Goal: Task Accomplishment & Management: Manage account settings

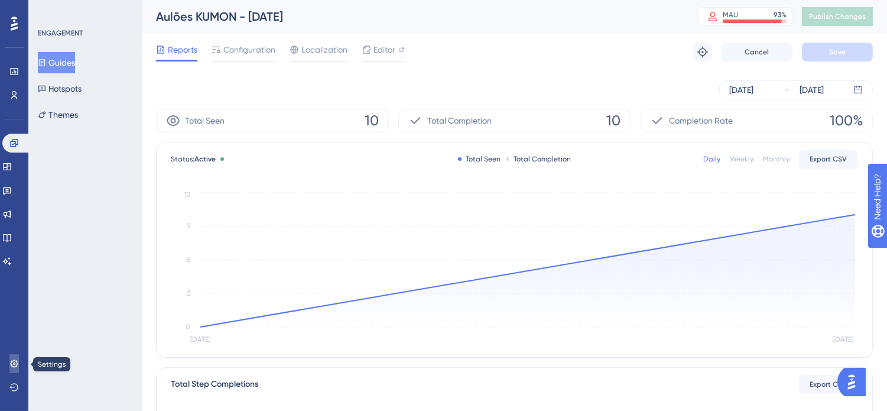
click at [9, 365] on icon at bounding box center [13, 363] width 9 height 9
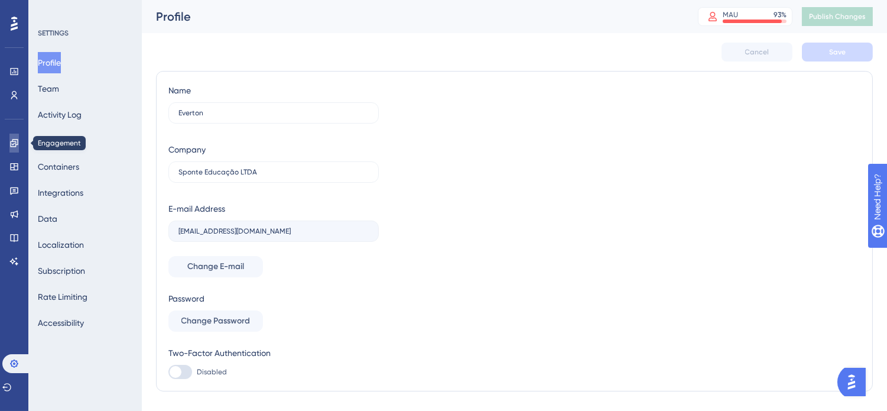
click at [18, 143] on icon at bounding box center [14, 143] width 8 height 8
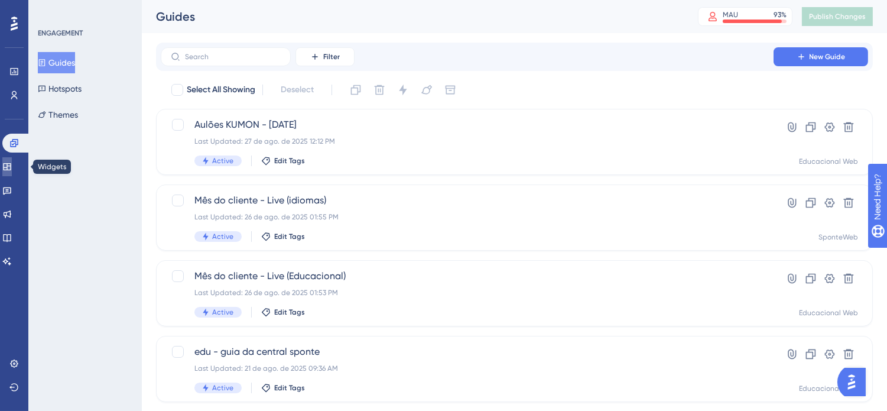
click at [12, 164] on link at bounding box center [6, 166] width 9 height 19
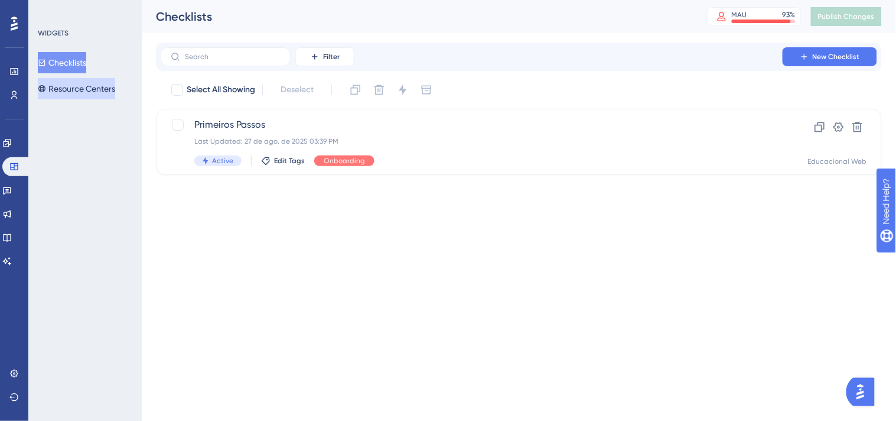
click at [86, 84] on button "Resource Centers" at bounding box center [76, 88] width 77 height 21
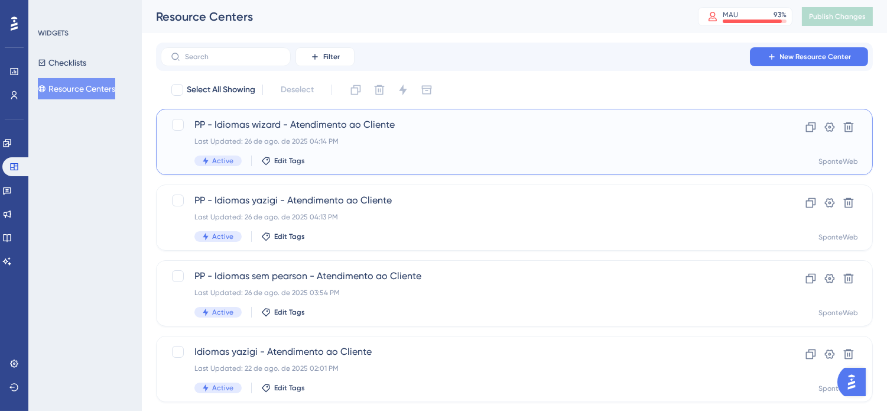
click at [479, 137] on div "Last Updated: 26 de ago. de 2025 04:14 PM" at bounding box center [466, 140] width 545 height 9
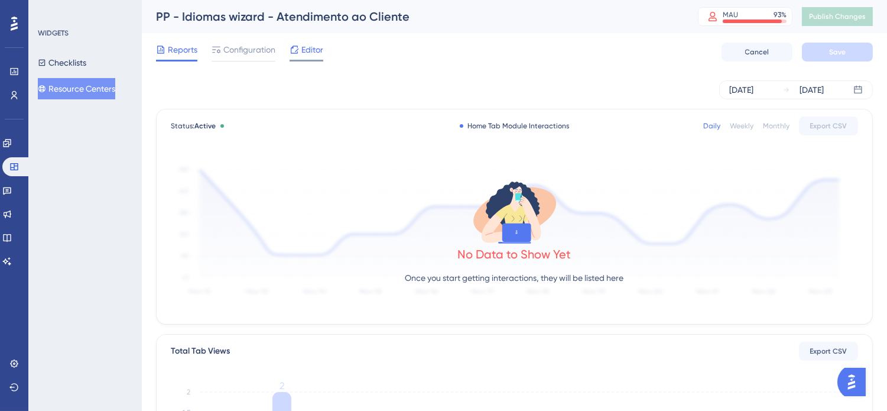
click at [310, 56] on span "Editor" at bounding box center [312, 50] width 22 height 14
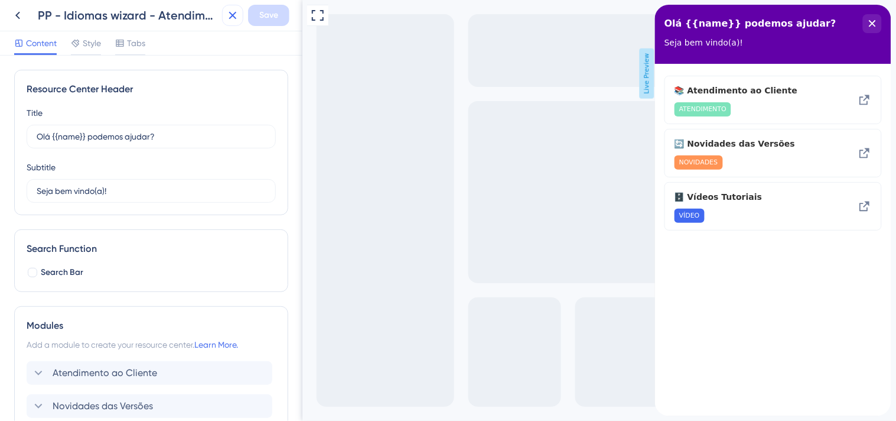
click at [235, 14] on icon at bounding box center [233, 15] width 14 height 14
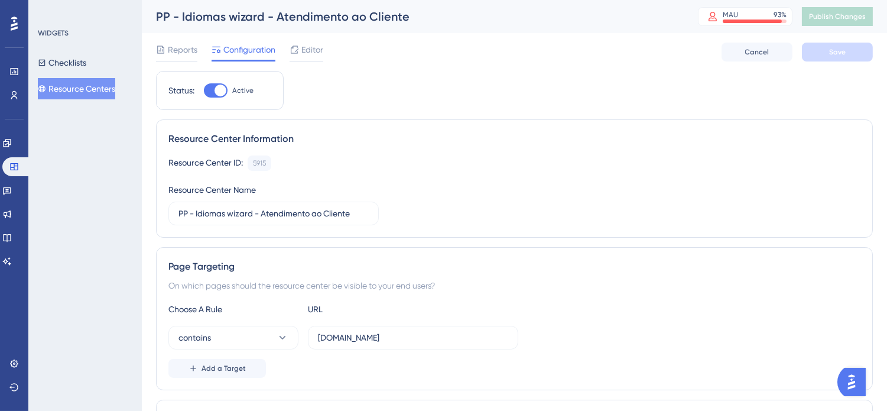
click at [86, 84] on button "Resource Centers" at bounding box center [76, 88] width 77 height 21
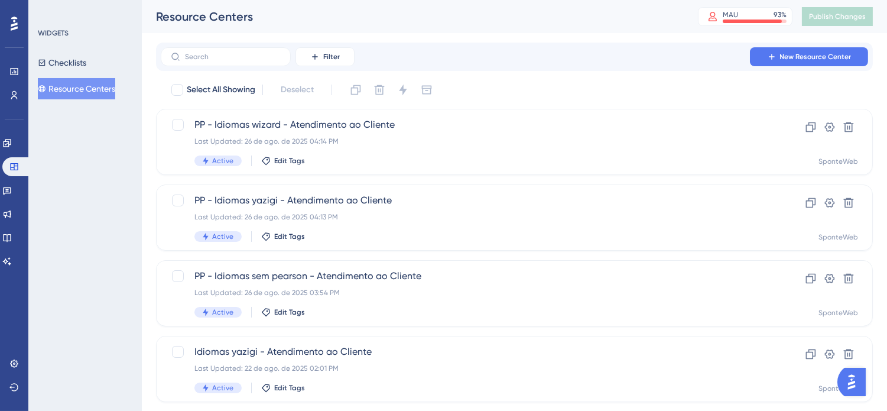
click at [653, 8] on div "Resource Centers" at bounding box center [412, 16] width 512 height 17
click at [654, 32] on div "Resource Centers MAU 93 % Click to see add-on and upgrade options Publish Chang…" at bounding box center [514, 16] width 745 height 33
click at [652, 18] on div "Resource Centers" at bounding box center [412, 16] width 512 height 17
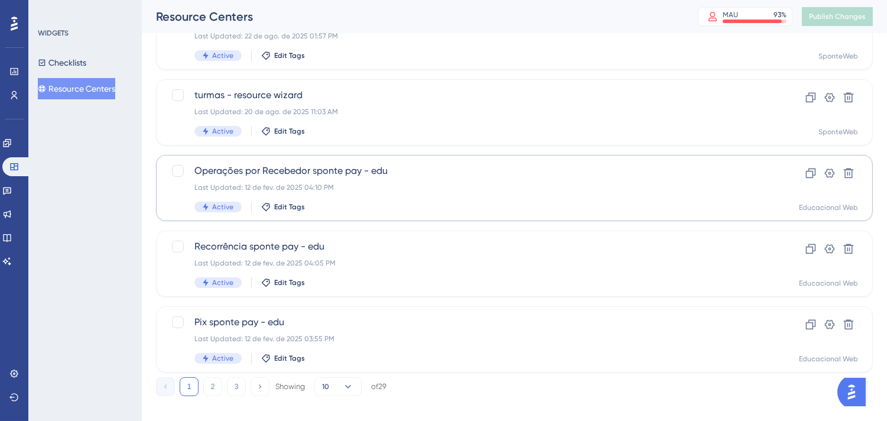
scroll to position [496, 0]
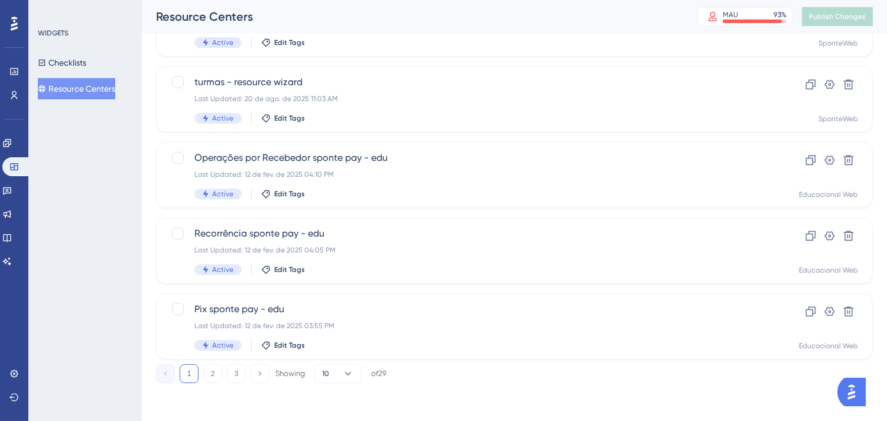
click at [86, 83] on button "Resource Centers" at bounding box center [76, 88] width 77 height 21
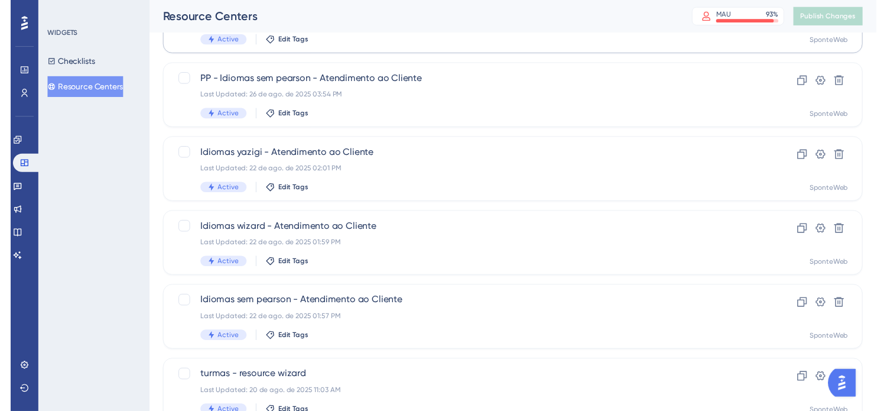
scroll to position [0, 0]
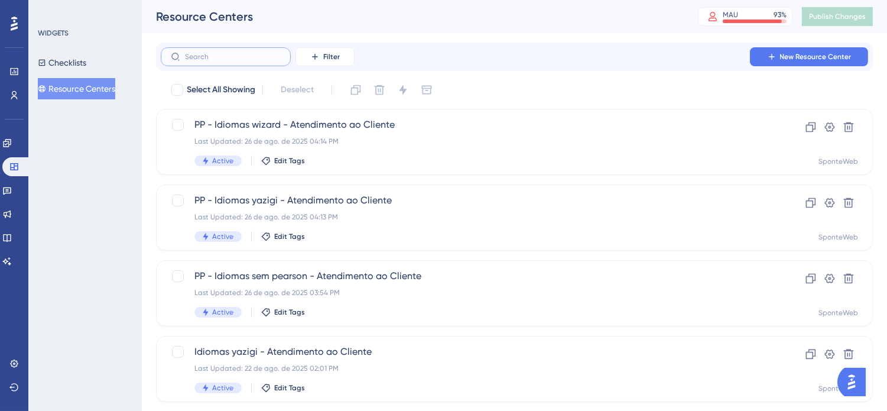
click at [278, 60] on input "text" at bounding box center [233, 57] width 96 height 8
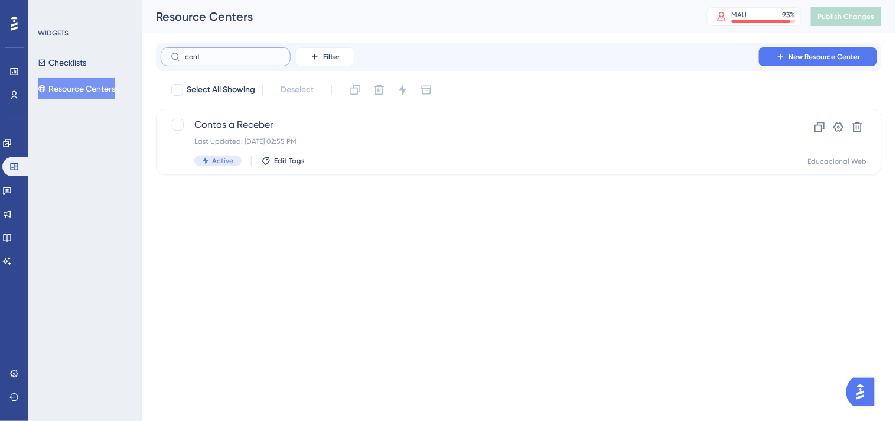
type input "contr"
checkbox input "true"
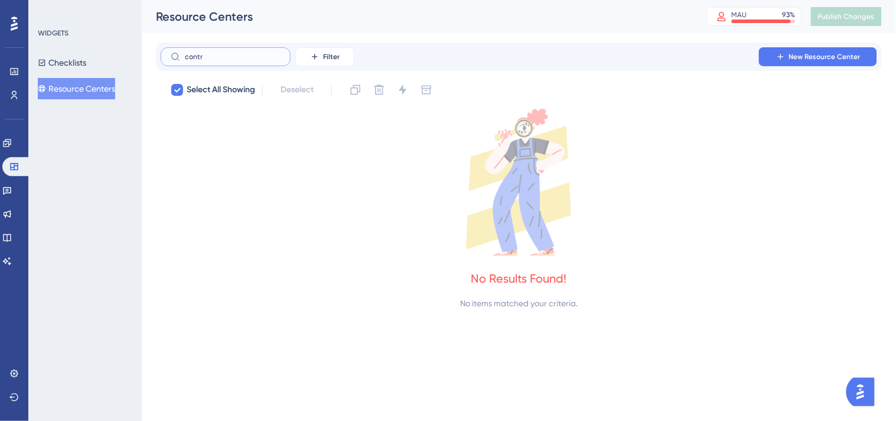
type input "cont"
checkbox input "false"
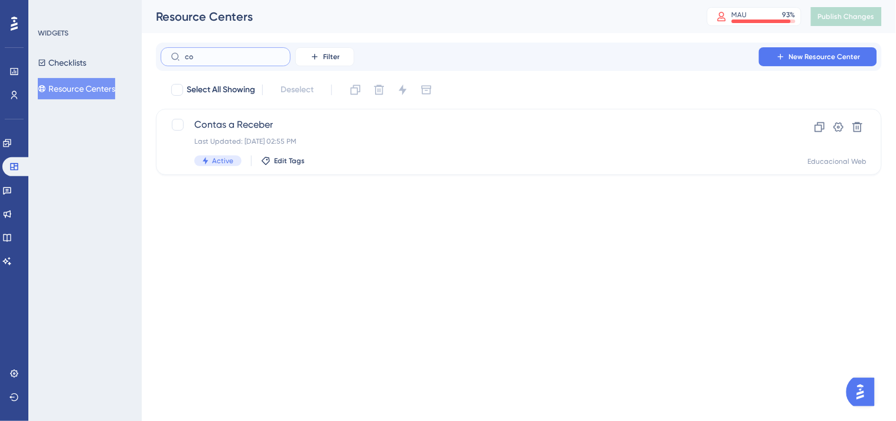
type input "c"
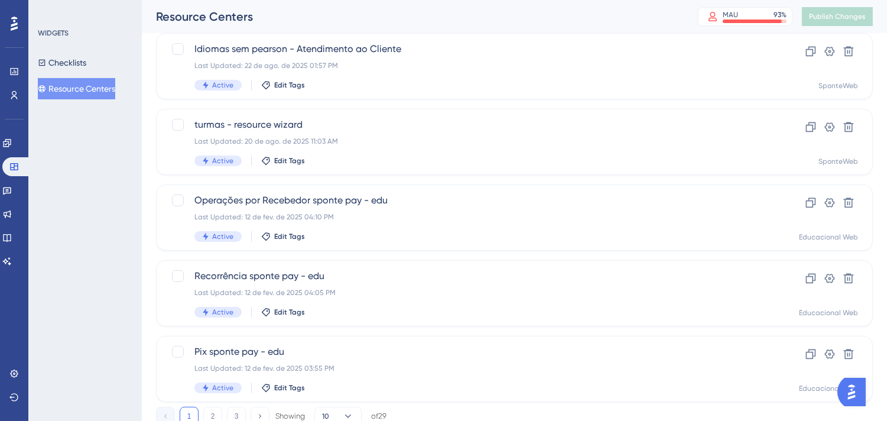
scroll to position [496, 0]
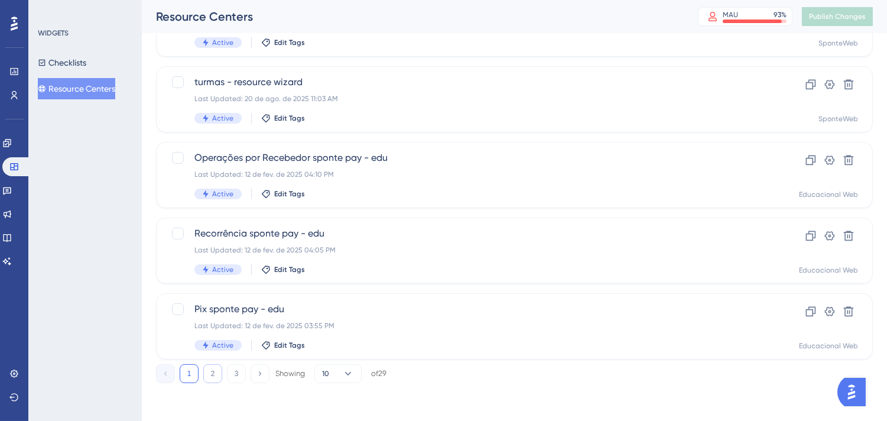
click at [219, 373] on button "2" at bounding box center [212, 373] width 19 height 19
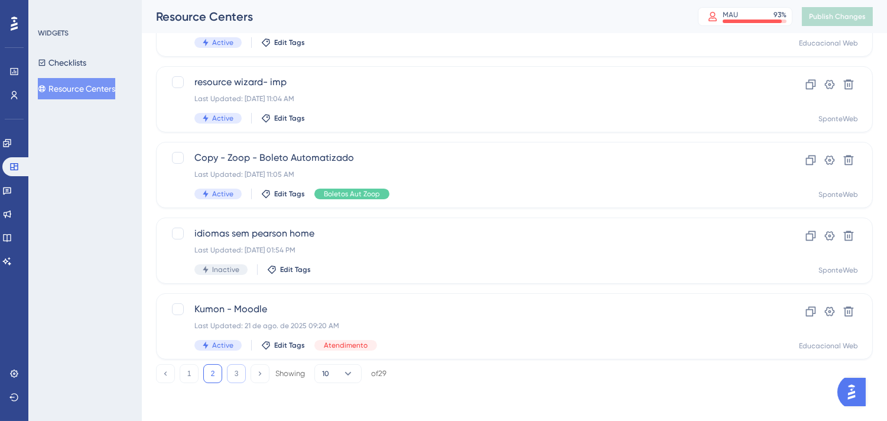
click at [237, 375] on button "3" at bounding box center [236, 373] width 19 height 19
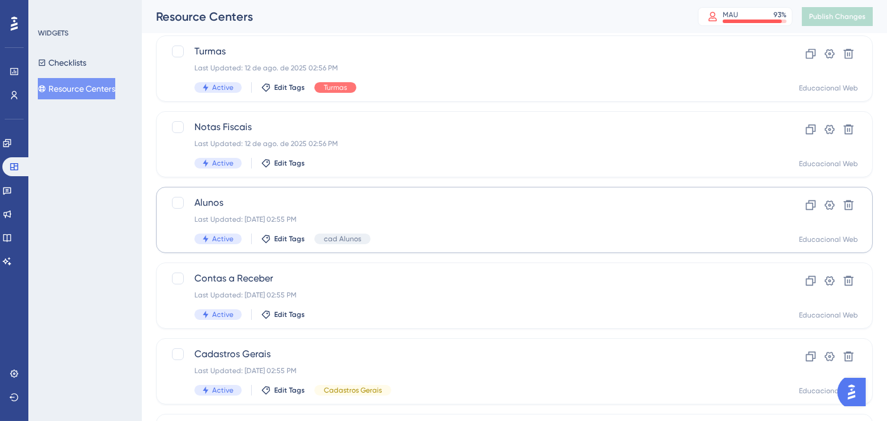
scroll to position [223, 0]
click at [628, 216] on div "Last Updated: 12 de ago. de 2025 02:55 PM" at bounding box center [466, 220] width 545 height 9
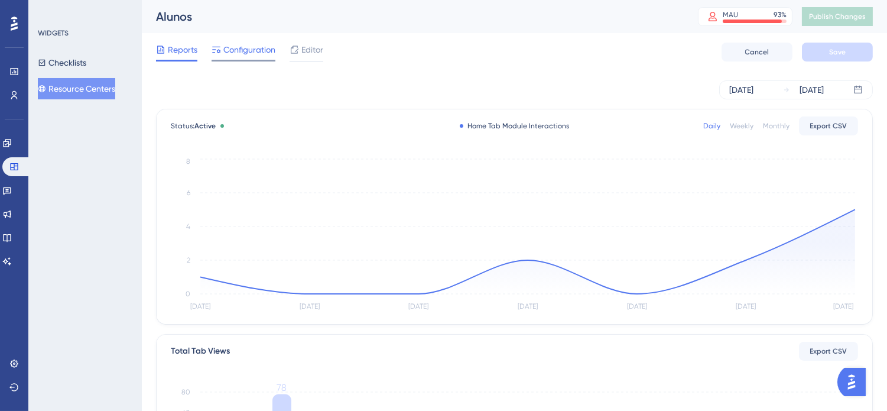
click at [252, 55] on span "Configuration" at bounding box center [249, 50] width 52 height 14
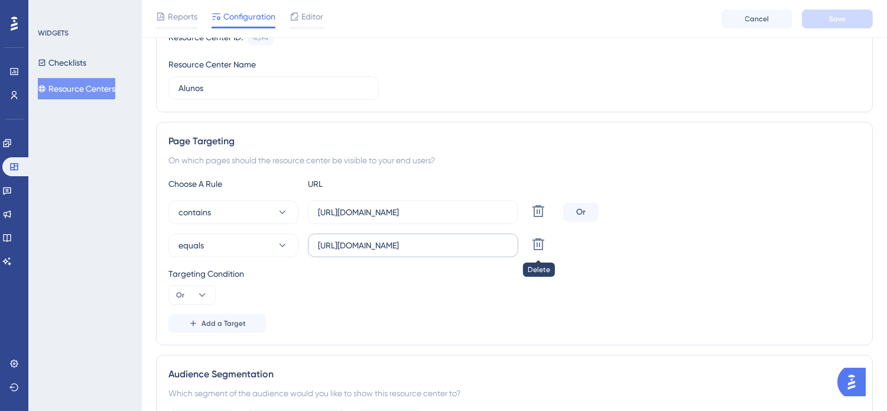
scroll to position [131, 0]
drag, startPoint x: 443, startPoint y: 245, endPoint x: 650, endPoint y: 243, distance: 206.8
click at [650, 243] on div "equals https://www.sponteeducacional.net.br/SPPed/Contratos.aspx Delete" at bounding box center [514, 244] width 692 height 24
click at [687, 269] on div "Targeting Condition" at bounding box center [514, 272] width 692 height 14
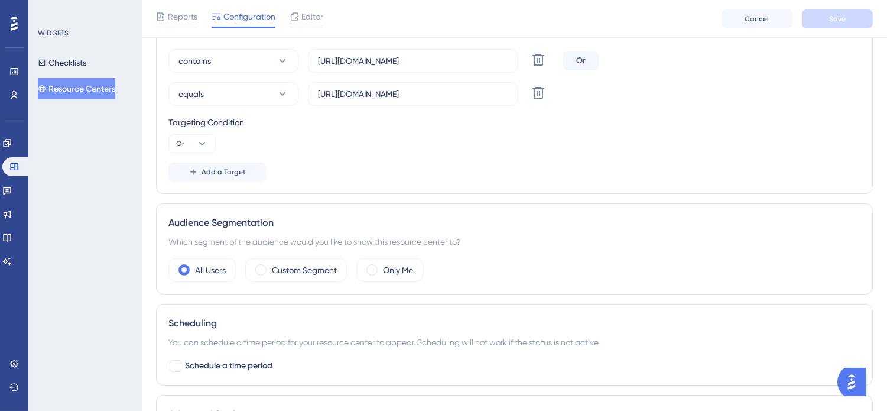
scroll to position [66, 0]
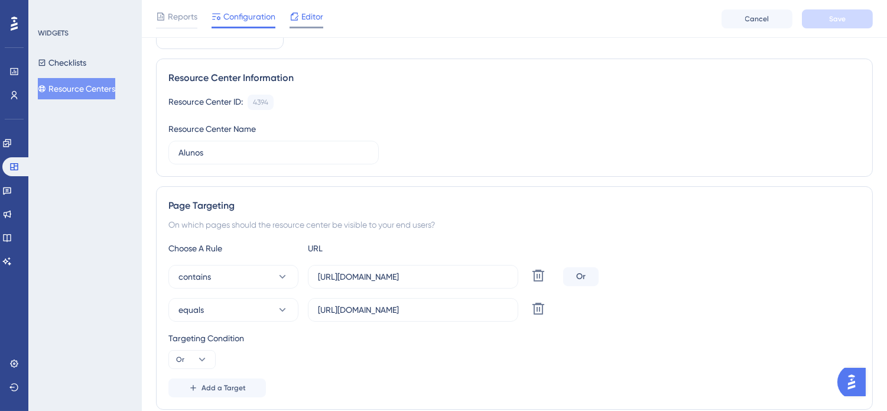
click at [315, 16] on span "Editor" at bounding box center [312, 16] width 22 height 14
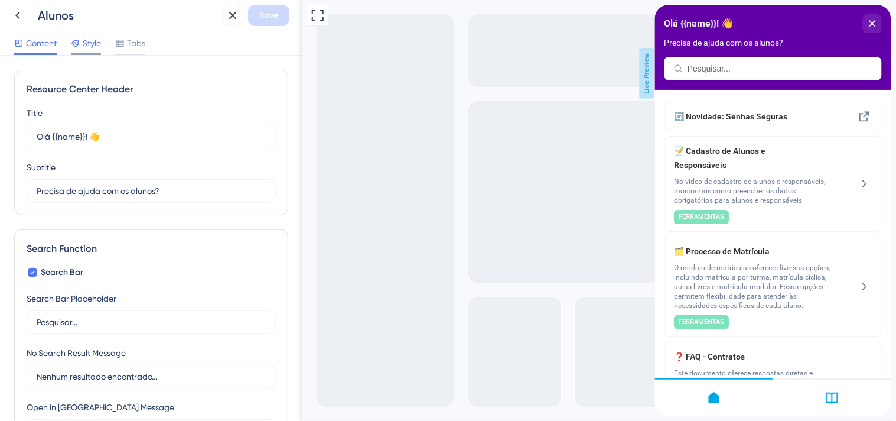
click at [87, 44] on span "Style" at bounding box center [92, 43] width 18 height 14
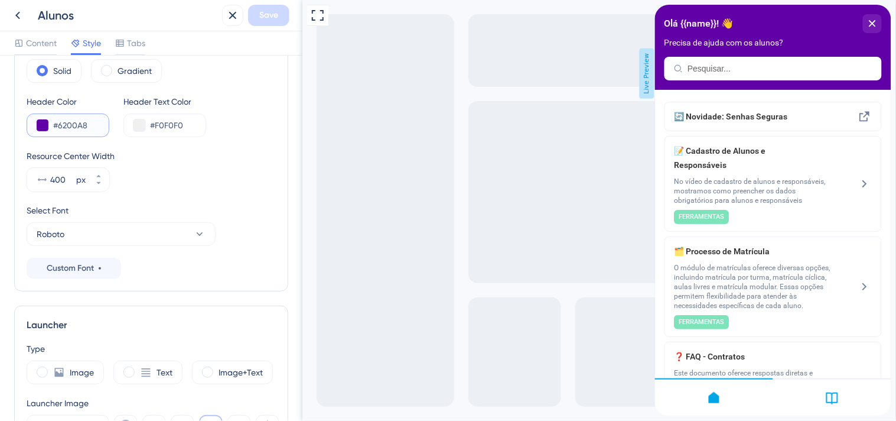
drag, startPoint x: 95, startPoint y: 126, endPoint x: 60, endPoint y: 124, distance: 35.5
click at [60, 124] on input "#6200A8" at bounding box center [76, 125] width 46 height 14
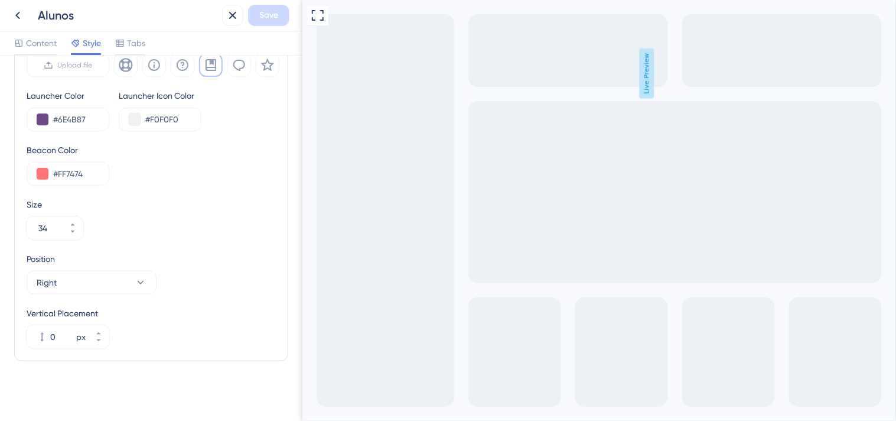
scroll to position [429, 0]
drag, startPoint x: 93, startPoint y: 115, endPoint x: 60, endPoint y: 115, distance: 32.5
click at [60, 115] on input "#6E4B87" at bounding box center [76, 117] width 46 height 14
paste input "200A8"
type input "#6200A8"
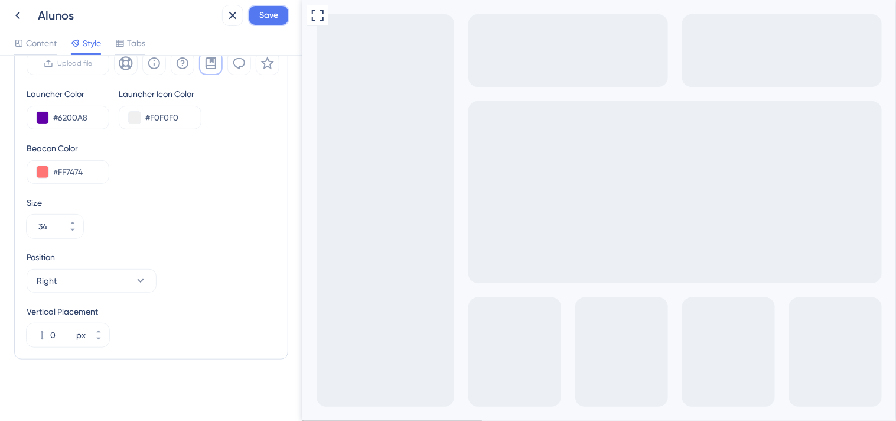
click at [266, 18] on span "Save" at bounding box center [268, 15] width 19 height 14
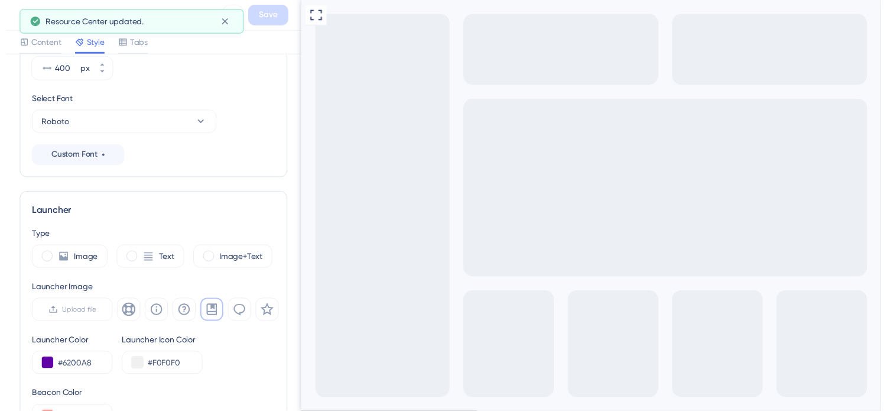
scroll to position [0, 0]
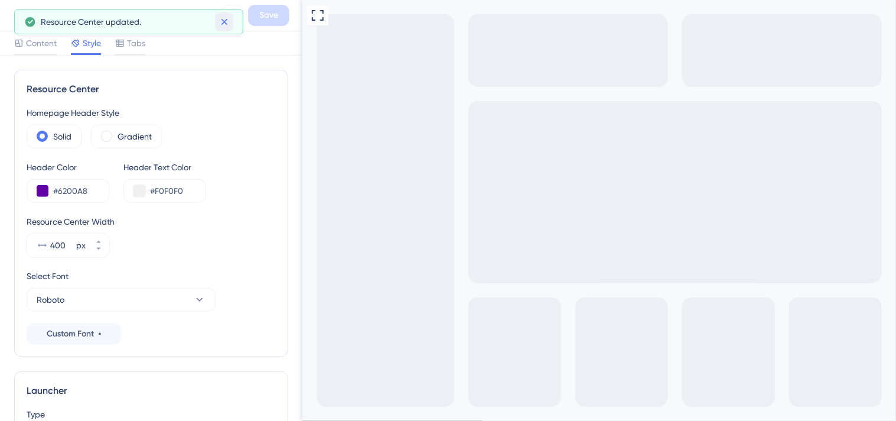
click at [220, 24] on icon at bounding box center [225, 22] width 12 height 12
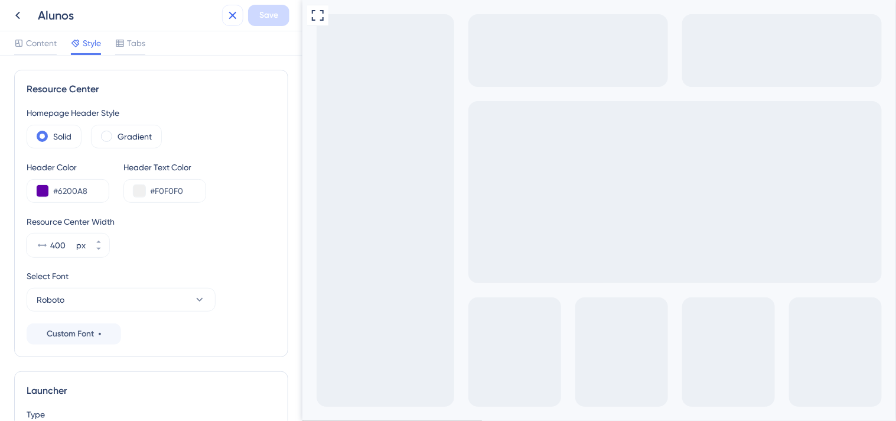
click at [236, 14] on icon at bounding box center [233, 15] width 14 height 14
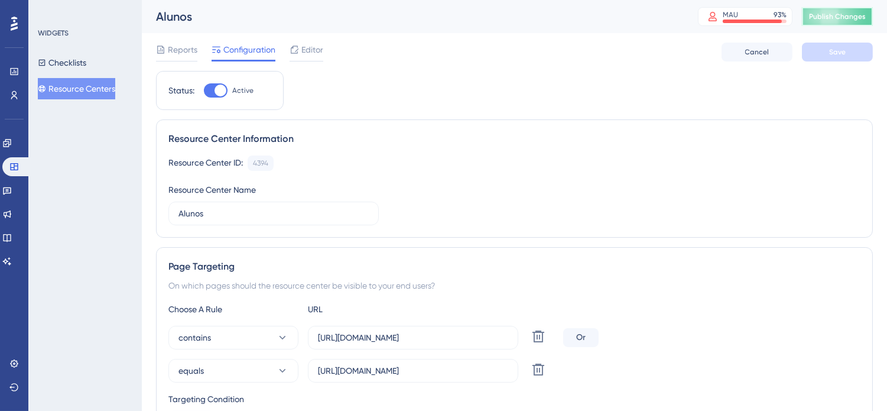
click at [847, 19] on span "Publish Changes" at bounding box center [837, 16] width 57 height 9
click at [99, 85] on button "Resource Centers" at bounding box center [76, 88] width 77 height 21
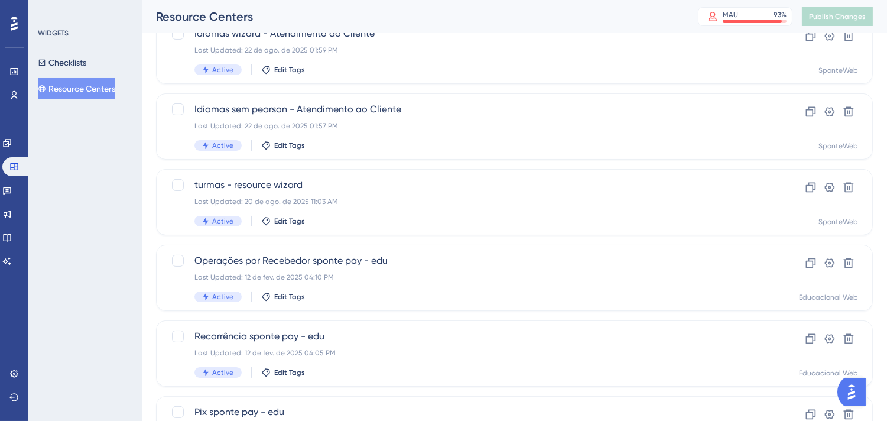
scroll to position [496, 0]
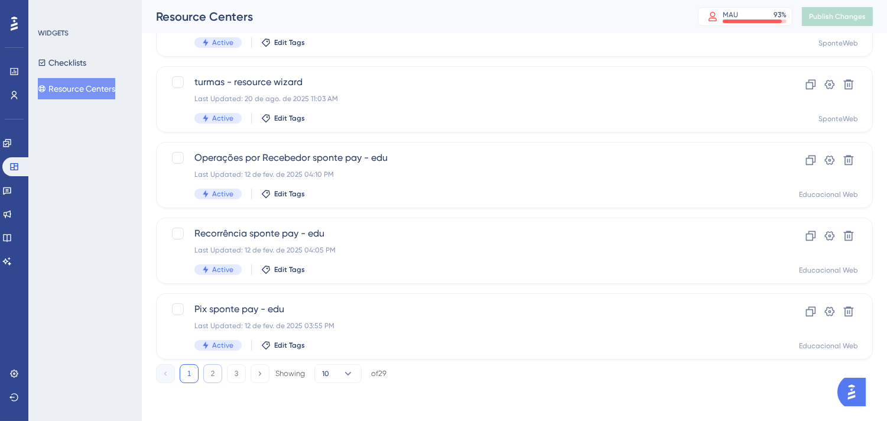
click at [214, 374] on button "2" at bounding box center [212, 373] width 19 height 19
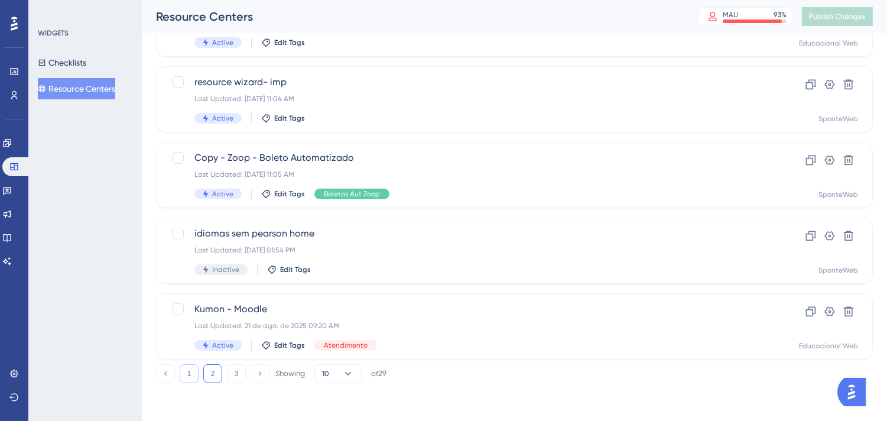
click at [193, 373] on button "1" at bounding box center [189, 373] width 19 height 19
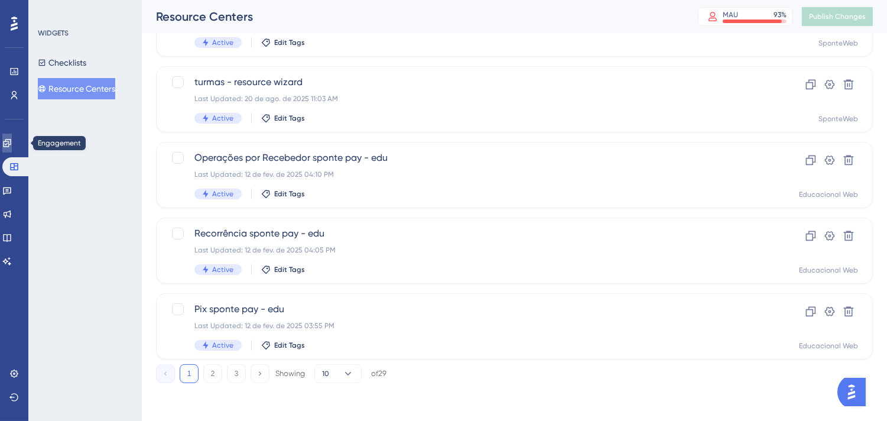
click at [11, 146] on icon at bounding box center [7, 143] width 8 height 8
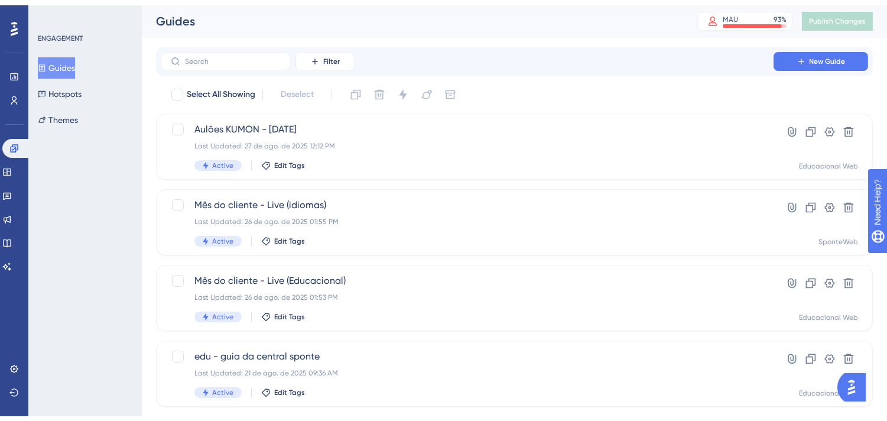
scroll to position [459, 0]
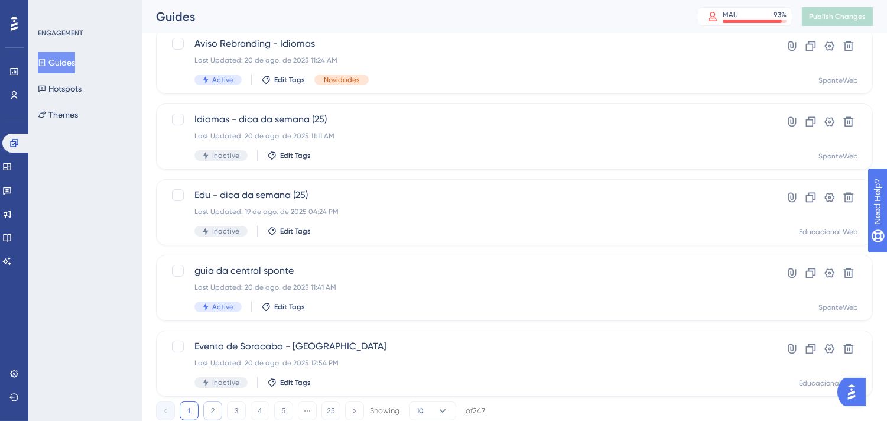
click at [219, 406] on button "2" at bounding box center [212, 410] width 19 height 19
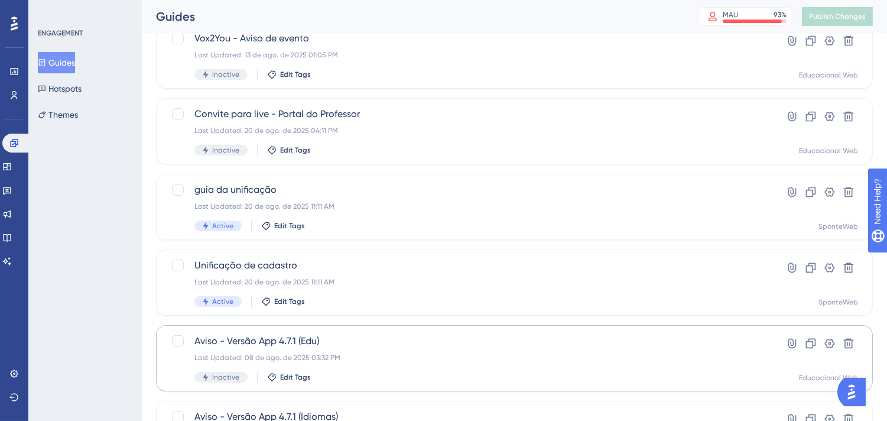
scroll to position [66, 0]
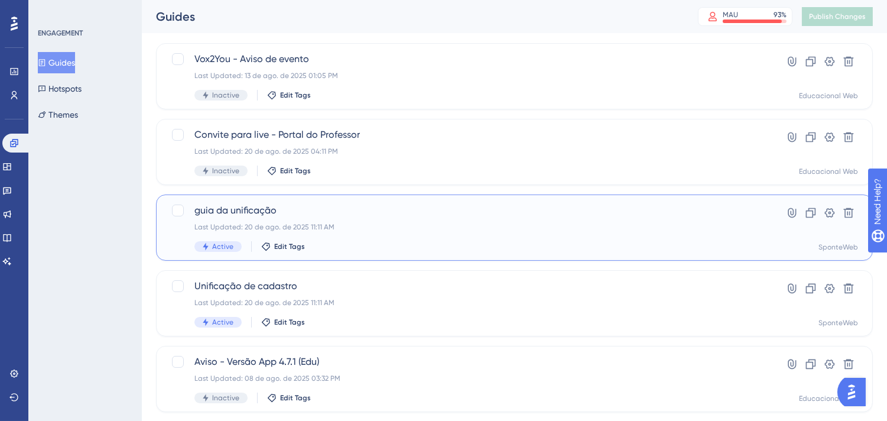
click at [473, 233] on div "guia da unificação Last Updated: 20 de ago. de 2025 11:11 AM Active Edit Tags" at bounding box center [466, 227] width 545 height 48
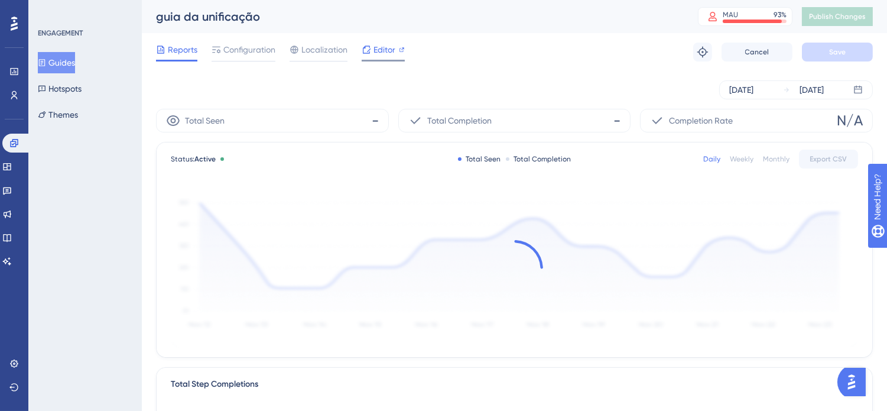
click at [373, 45] on span "Editor" at bounding box center [384, 50] width 22 height 14
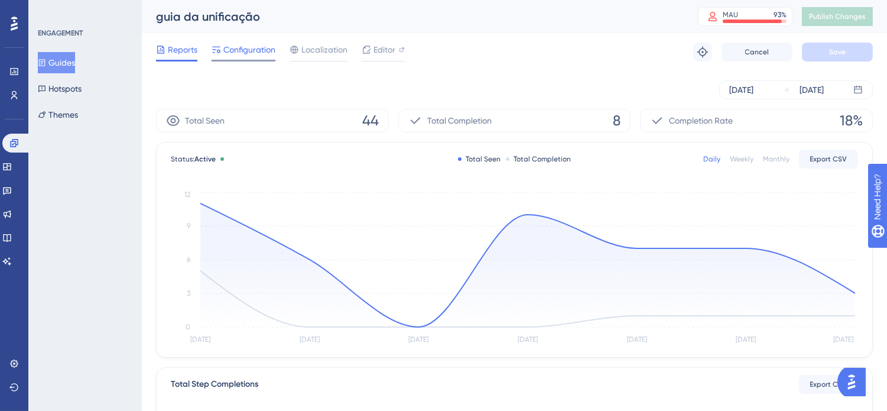
click at [273, 51] on span "Configuration" at bounding box center [249, 50] width 52 height 14
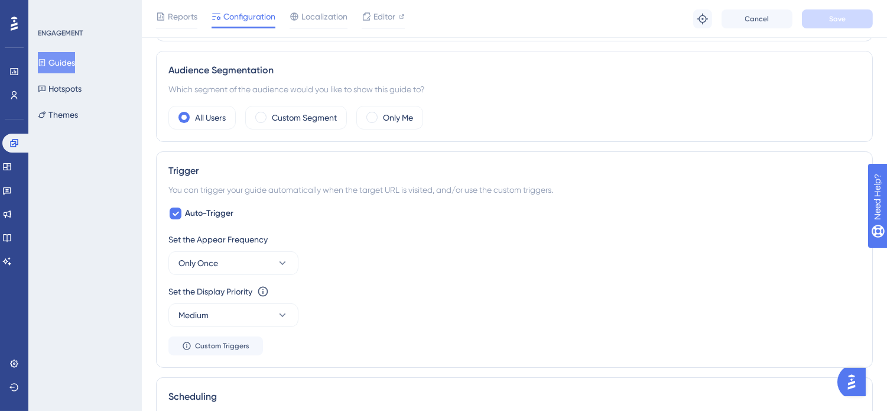
scroll to position [459, 0]
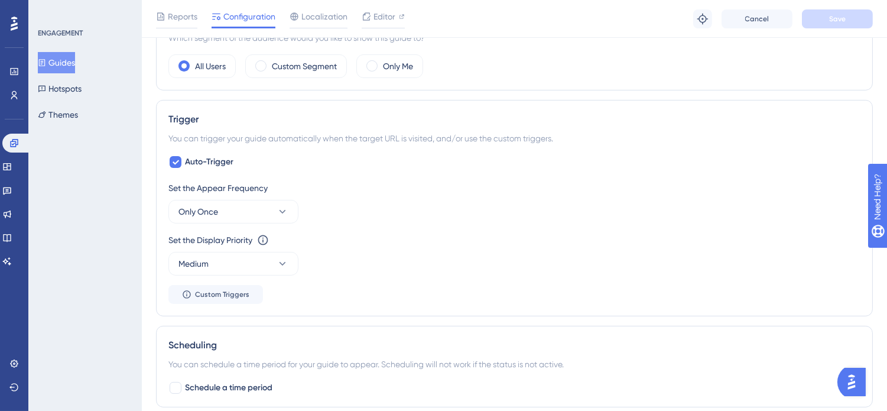
click at [255, 199] on div "Set the Appear Frequency Only Once" at bounding box center [514, 202] width 692 height 43
click at [261, 200] on button "Only Once" at bounding box center [233, 212] width 130 height 24
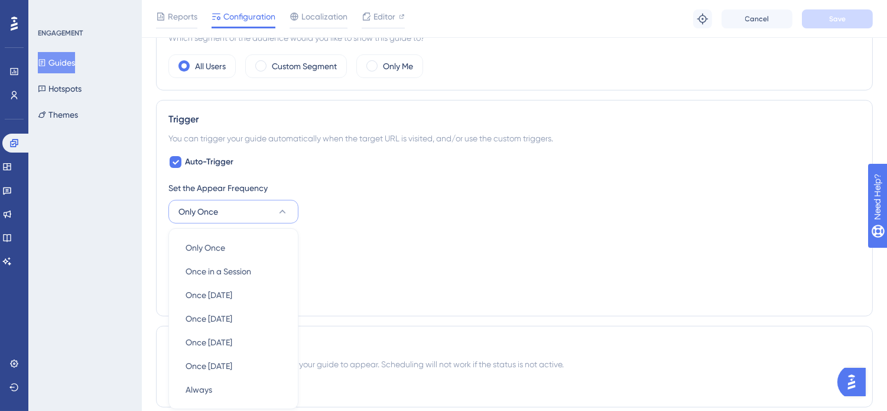
scroll to position [573, 0]
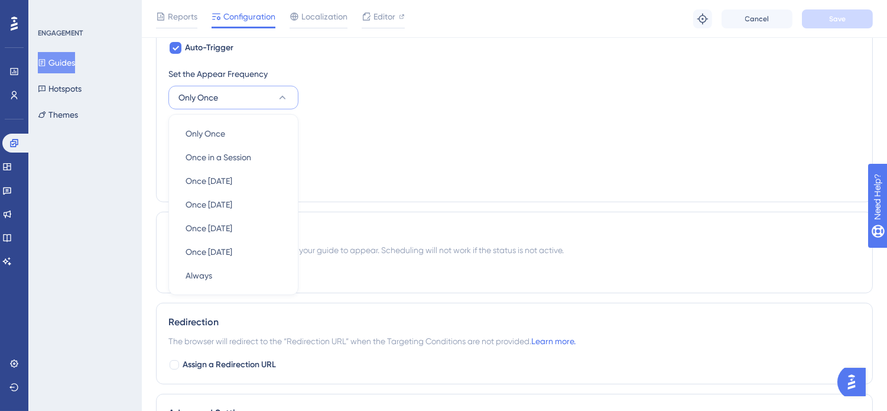
click at [571, 154] on div "Set the Display Priority This option will set the display priority between auto…" at bounding box center [514, 140] width 692 height 43
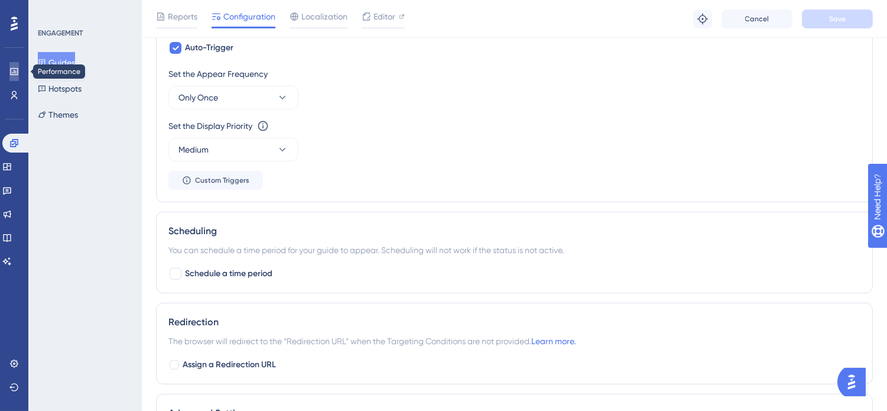
click at [17, 71] on icon at bounding box center [13, 71] width 9 height 9
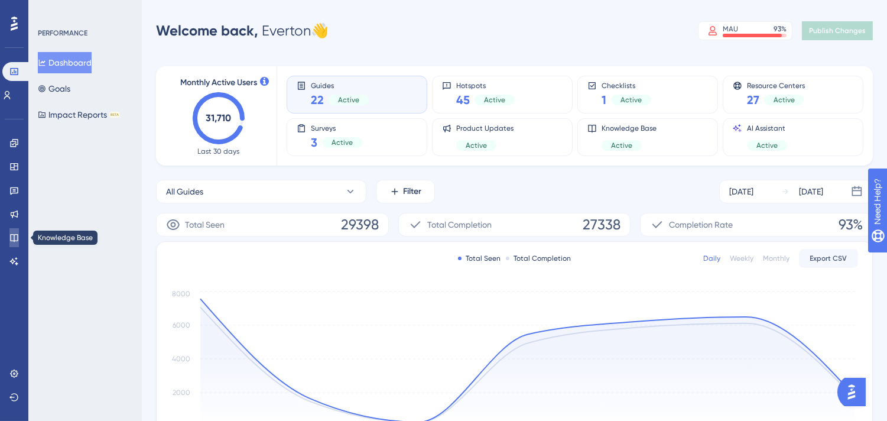
click at [14, 237] on icon at bounding box center [14, 238] width 8 height 8
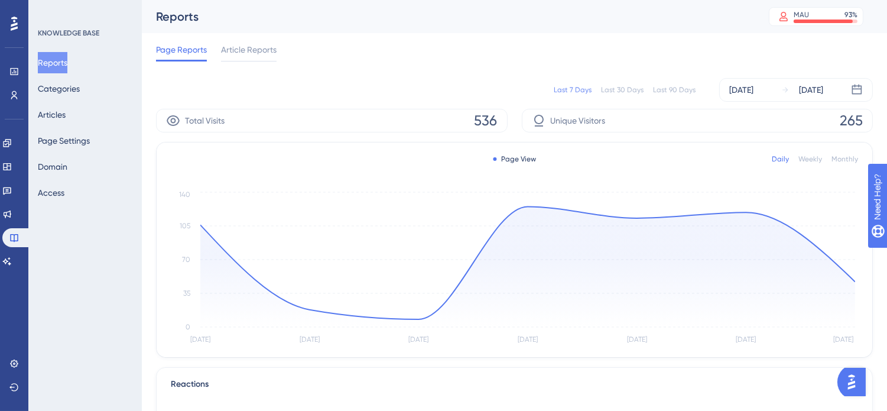
drag, startPoint x: 842, startPoint y: 379, endPoint x: 1680, endPoint y: 744, distance: 914.1
click at [842, 379] on button "Open AI Assistant Launcher" at bounding box center [851, 381] width 28 height 28
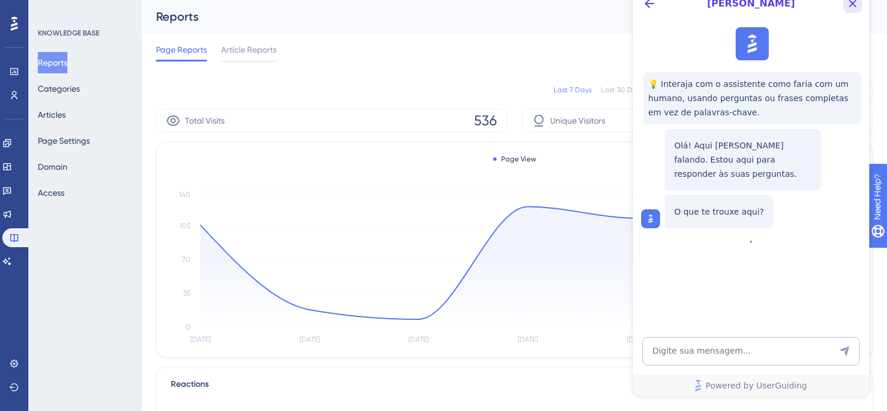
click at [853, 8] on icon "Close Button" at bounding box center [852, 3] width 14 height 14
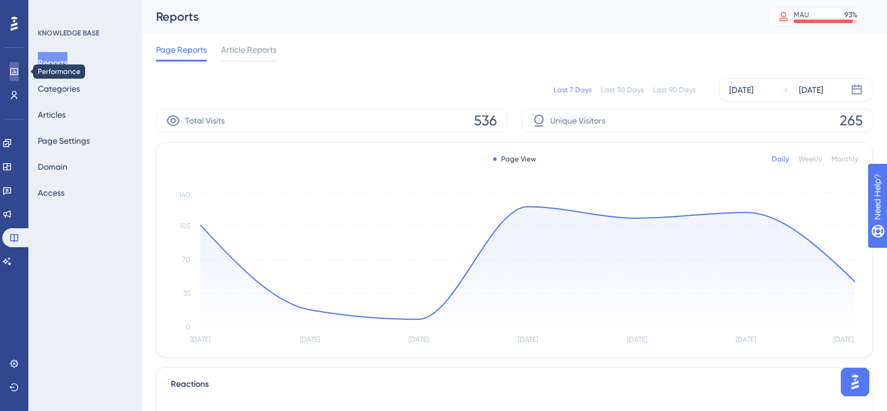
click at [0, 0] on icon at bounding box center [0, 0] width 0 height 0
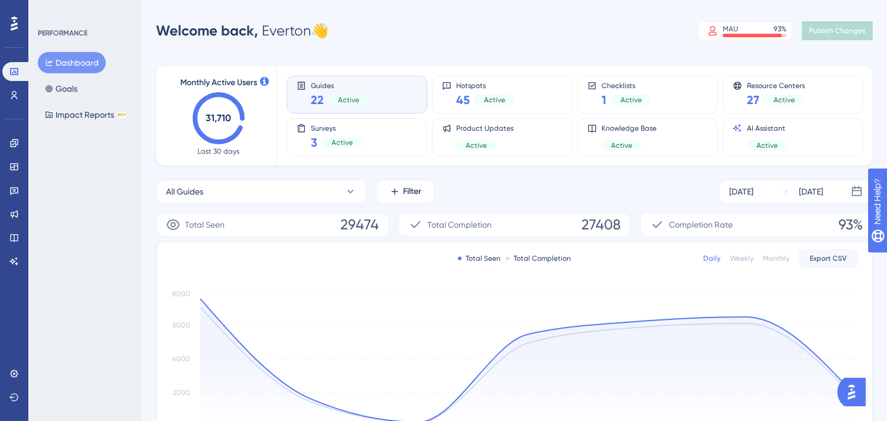
click at [0, 0] on div "Welcome back, Everton 👋 MAU 93 % Click to see add-on and upgrade options Publis…" at bounding box center [0, 0] width 0 height 0
